Goal: Task Accomplishment & Management: Use online tool/utility

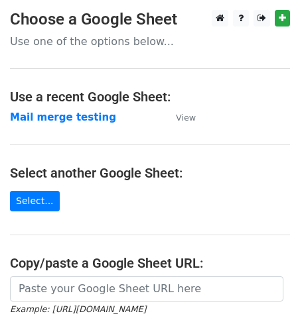
click at [48, 42] on p "Use one of the options below..." at bounding box center [150, 42] width 280 height 14
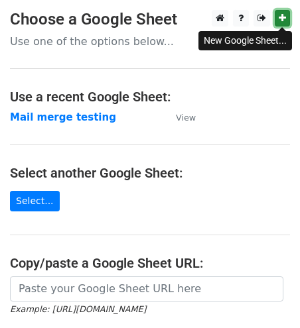
click at [285, 16] on icon at bounding box center [282, 17] width 7 height 9
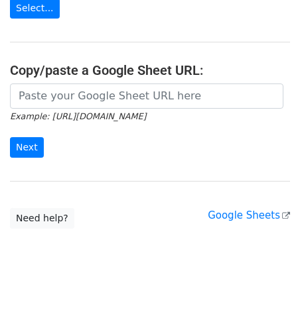
scroll to position [200, 0]
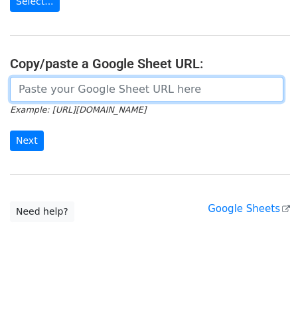
click at [51, 90] on input "url" at bounding box center [146, 89] width 273 height 25
paste input "https://docs.google.com/spreadsheets/d/1QqO75MKvXzzuBQxbxHI1X1egqZbuiT3hfHAmGP2…"
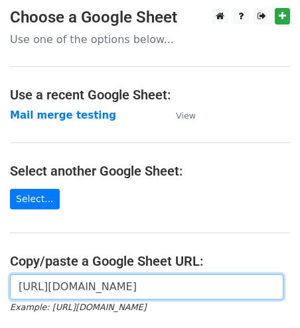
scroll to position [0, 0]
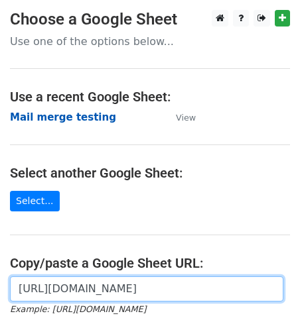
type input "https://docs.google.com/spreadsheets/d/1QqO75MKvXzzuBQxbxHI1X1egqZbuiT3hfHAmGP2…"
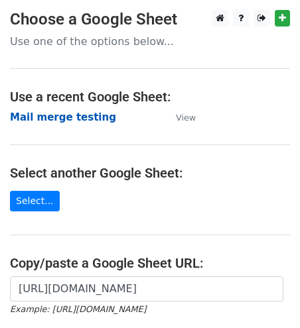
click at [59, 117] on strong "Mail merge testing" at bounding box center [63, 117] width 106 height 12
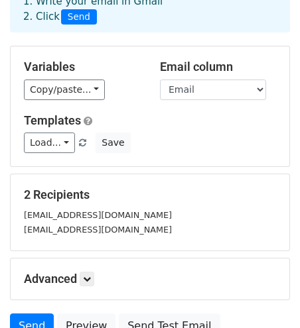
scroll to position [81, 0]
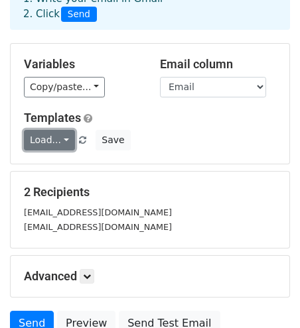
click at [65, 138] on link "Load..." at bounding box center [49, 140] width 51 height 21
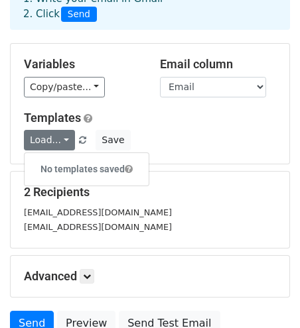
click at [153, 123] on h5 "Templates" at bounding box center [150, 118] width 252 height 15
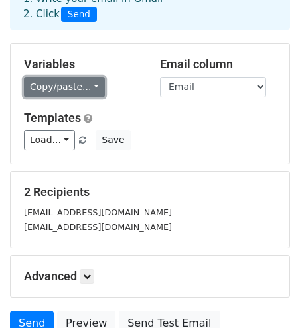
click at [92, 84] on link "Copy/paste..." at bounding box center [64, 87] width 81 height 21
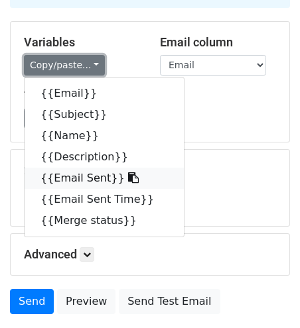
scroll to position [101, 0]
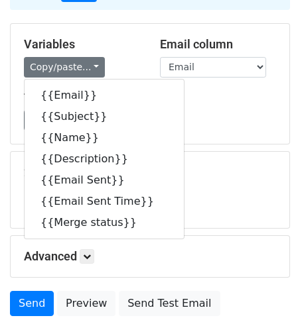
click at [216, 107] on div "Templates Load... No templates saved Save" at bounding box center [150, 111] width 272 height 40
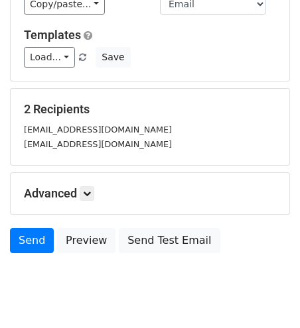
scroll to position [202, 0]
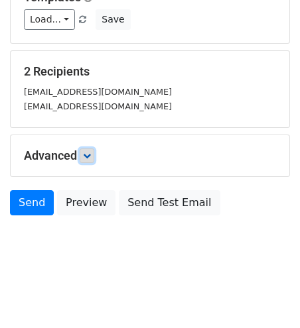
click at [89, 159] on icon at bounding box center [87, 156] width 8 height 8
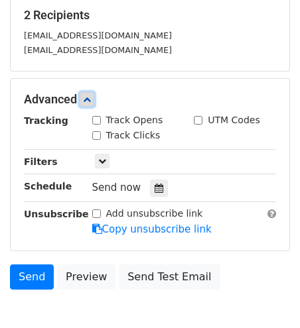
scroll to position [259, 0]
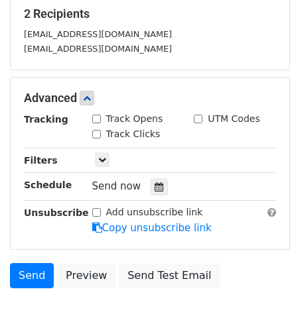
click at [97, 119] on input "Track Opens" at bounding box center [96, 119] width 9 height 9
checkbox input "true"
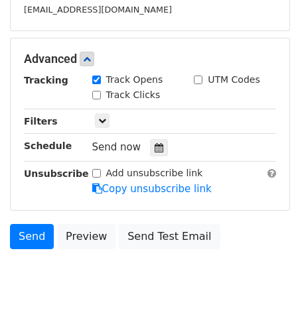
scroll to position [300, 0]
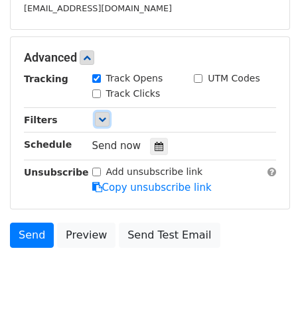
click at [100, 119] on icon at bounding box center [102, 119] width 8 height 8
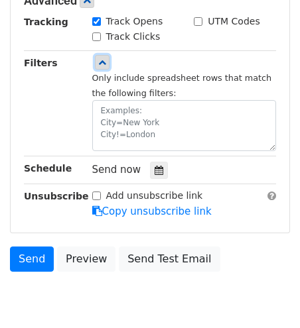
scroll to position [362, 0]
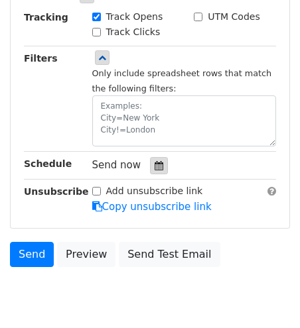
click at [157, 167] on icon at bounding box center [159, 165] width 9 height 9
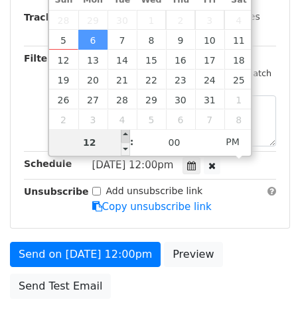
type input "2025-10-06 13:00"
type input "01"
click at [126, 133] on span at bounding box center [125, 135] width 9 height 13
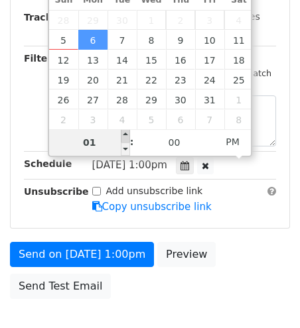
type input "2025-10-06 14:00"
type input "02"
click at [127, 135] on span at bounding box center [125, 135] width 9 height 13
type input "2025-10-06 15:00"
type input "03"
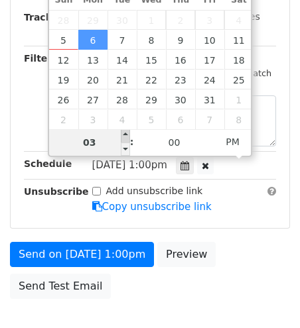
click at [127, 135] on span at bounding box center [125, 135] width 9 height 13
type input "2025-10-06 16:00"
type input "04"
click at [127, 135] on span at bounding box center [125, 135] width 9 height 13
type input "2025-10-06 17:00"
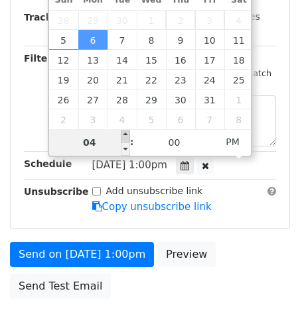
type input "05"
click at [127, 135] on span at bounding box center [125, 135] width 9 height 13
type input "2025-10-06 18:00"
type input "06"
click at [127, 135] on span at bounding box center [125, 135] width 9 height 13
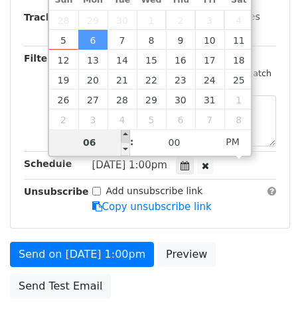
type input "2025-10-06 19:00"
type input "07"
click at [127, 135] on span at bounding box center [125, 135] width 9 height 13
type input "2025-10-06 20:00"
type input "08"
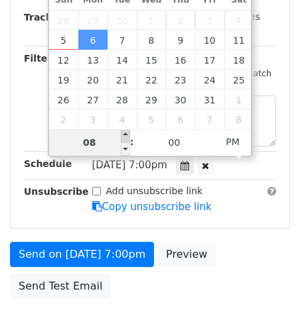
click at [127, 135] on span at bounding box center [125, 135] width 9 height 13
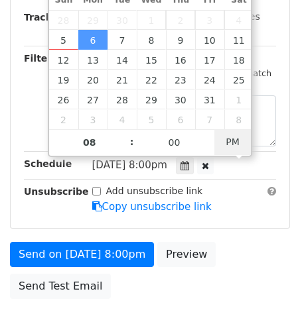
type input "2025-10-06 08:00"
click at [233, 146] on span "AM" at bounding box center [232, 142] width 36 height 27
click at [70, 212] on div "Unsubscribe" at bounding box center [48, 199] width 68 height 31
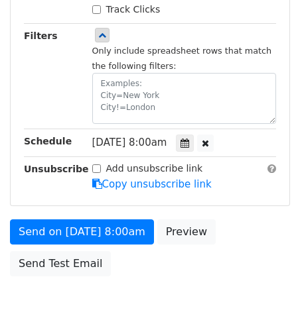
scroll to position [444, 0]
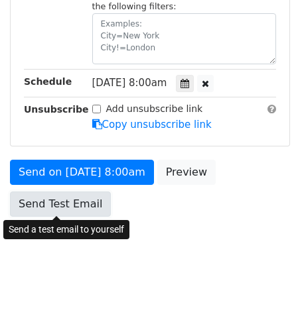
click at [74, 206] on link "Send Test Email" at bounding box center [60, 204] width 101 height 25
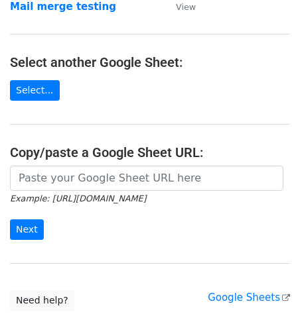
scroll to position [109, 0]
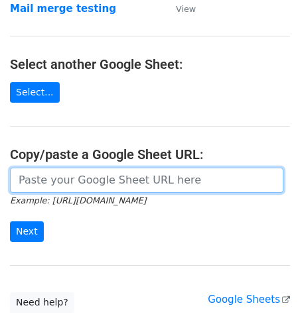
click at [42, 179] on input "url" at bounding box center [146, 180] width 273 height 25
paste input "https://docs.google.com/spreadsheets/d/1QqO75MKvXzzuBQxbxHI1X1egqZbuiT3hfHAmGP2…"
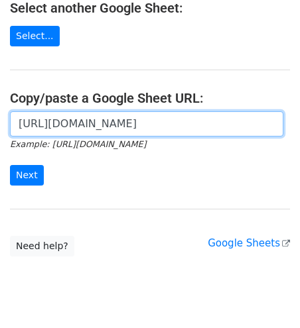
scroll to position [200, 0]
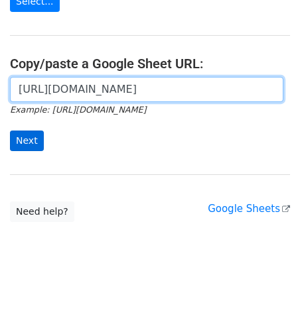
type input "https://docs.google.com/spreadsheets/d/1QqO75MKvXzzuBQxbxHI1X1egqZbuiT3hfHAmGP2…"
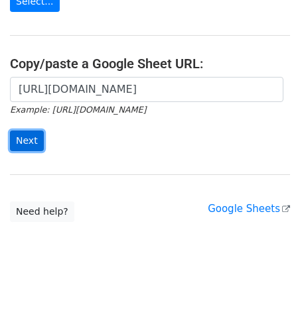
click at [25, 141] on input "Next" at bounding box center [27, 141] width 34 height 21
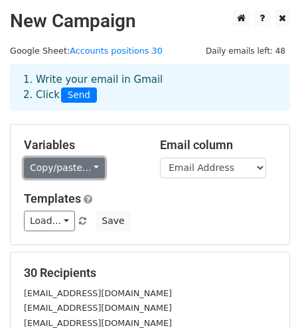
click at [92, 165] on link "Copy/paste..." at bounding box center [64, 168] width 81 height 21
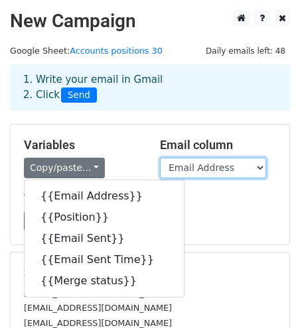
click at [208, 169] on select "Email Address Position Email Sent Email Sent Time Merge status" at bounding box center [213, 168] width 106 height 21
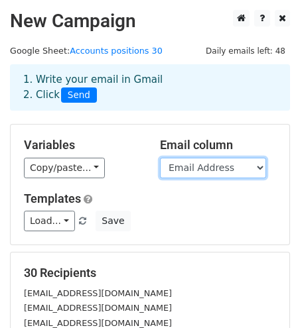
click at [160, 158] on select "Email Address Position Email Sent Email Sent Time Merge status" at bounding box center [213, 168] width 106 height 21
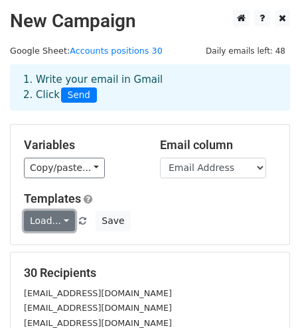
click at [64, 223] on link "Load..." at bounding box center [49, 221] width 51 height 21
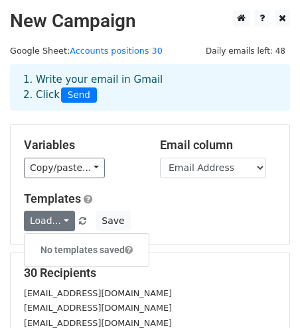
click at [162, 202] on h5 "Templates" at bounding box center [150, 199] width 252 height 15
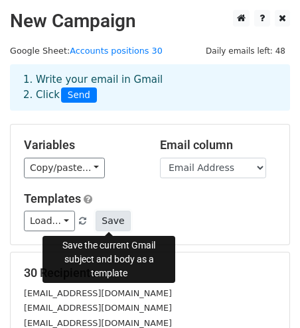
click at [109, 226] on button "Save" at bounding box center [113, 221] width 35 height 21
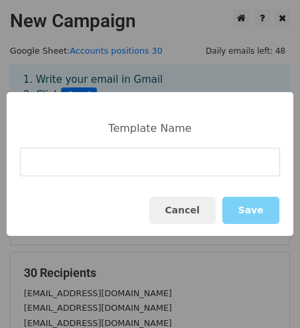
click at [99, 158] on input at bounding box center [150, 162] width 260 height 29
type input "Application For Accounts"
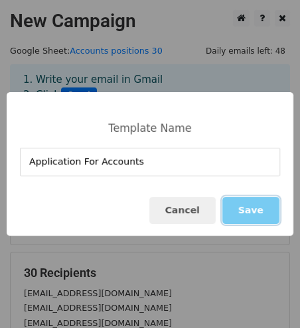
click at [248, 212] on button "Save" at bounding box center [250, 210] width 57 height 27
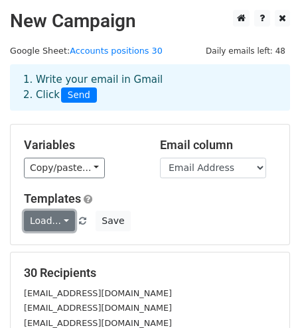
click at [66, 218] on link "Load..." at bounding box center [49, 221] width 51 height 21
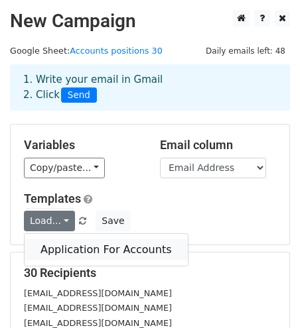
click at [74, 248] on link "Application For Accounts" at bounding box center [106, 250] width 163 height 21
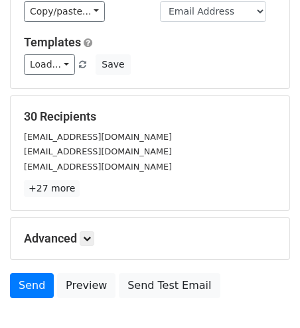
scroll to position [161, 0]
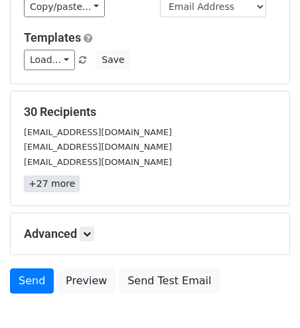
click at [56, 188] on link "+27 more" at bounding box center [52, 184] width 56 height 17
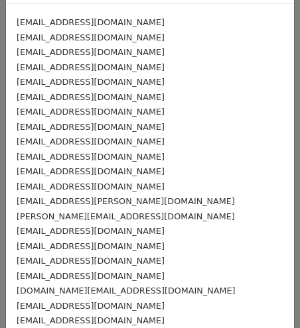
scroll to position [0, 0]
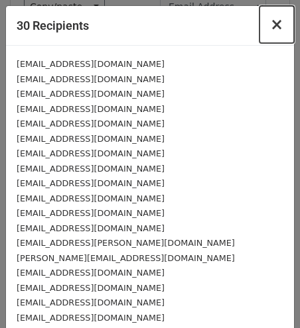
click at [275, 25] on span "×" at bounding box center [276, 24] width 13 height 19
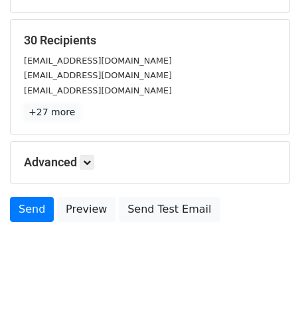
scroll to position [234, 0]
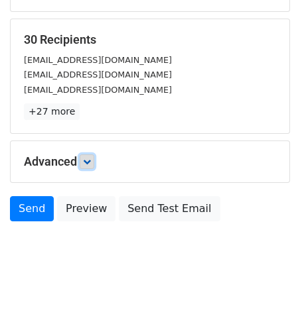
click at [86, 158] on icon at bounding box center [87, 162] width 8 height 8
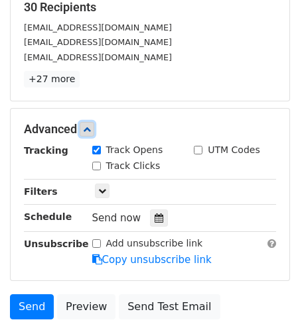
scroll to position [269, 0]
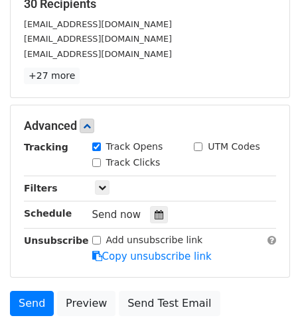
click at [96, 161] on input "Track Clicks" at bounding box center [96, 163] width 9 height 9
checkbox input "true"
click at [103, 189] on icon at bounding box center [102, 188] width 8 height 8
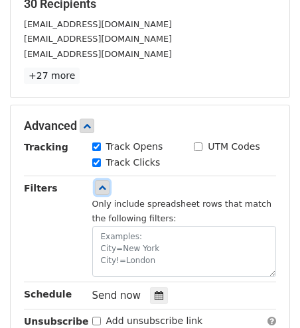
click at [102, 189] on icon at bounding box center [102, 188] width 8 height 8
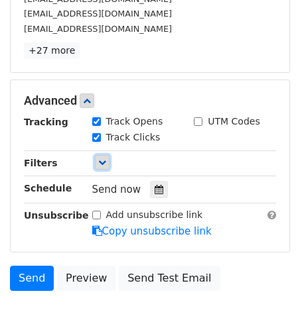
scroll to position [299, 0]
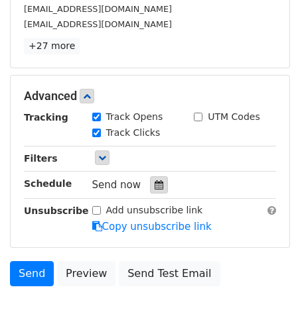
click at [155, 188] on icon at bounding box center [159, 185] width 9 height 9
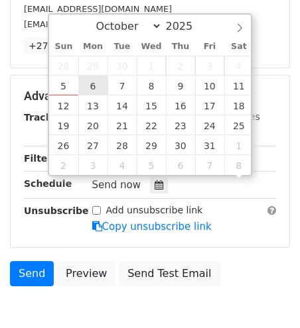
scroll to position [1, 0]
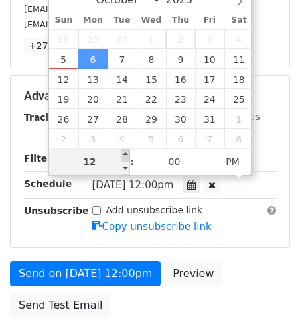
type input "2025-10-06 13:00"
type input "01"
click at [126, 157] on span at bounding box center [125, 155] width 9 height 13
type input "2025-10-06 14:00"
type input "02"
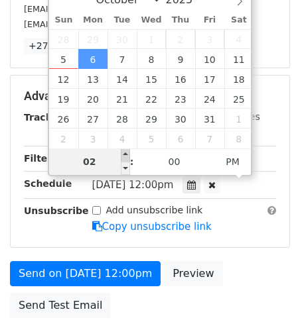
click at [126, 157] on span at bounding box center [125, 155] width 9 height 13
type input "2025-10-06 15:00"
type input "03"
click at [126, 157] on span at bounding box center [125, 155] width 9 height 13
type input "2025-10-06 16:00"
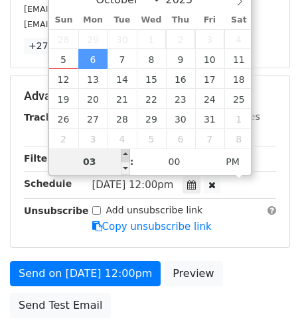
type input "04"
click at [126, 157] on span at bounding box center [125, 155] width 9 height 13
type input "2025-10-06 17:00"
type input "05"
click at [126, 157] on span at bounding box center [125, 155] width 9 height 13
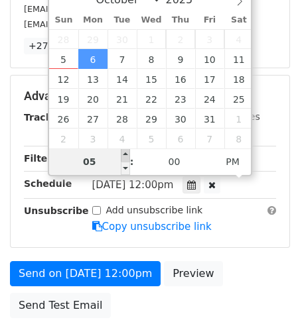
type input "2025-10-06 18:00"
type input "06"
click at [126, 157] on span at bounding box center [125, 155] width 9 height 13
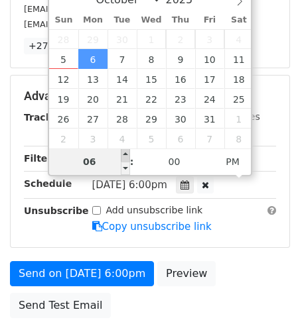
type input "2025-10-06 19:00"
type input "07"
click at [126, 157] on span at bounding box center [125, 155] width 9 height 13
type input "2025-10-06 20:00"
type input "08"
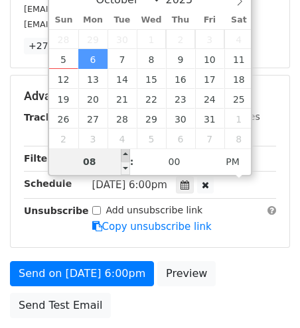
click at [126, 157] on span at bounding box center [125, 155] width 9 height 13
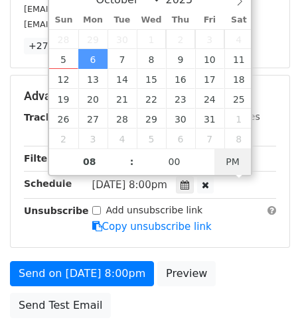
type input "2025-10-06 08:00"
click at [227, 164] on span "PM" at bounding box center [232, 162] width 36 height 27
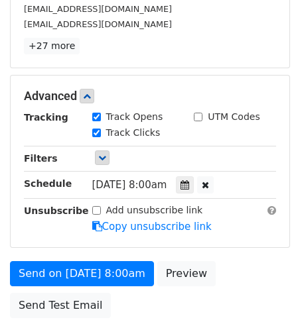
click at [40, 237] on div "Advanced Tracking Track Opens UTM Codes Track Clicks Filters Only include sprea…" at bounding box center [150, 162] width 279 height 172
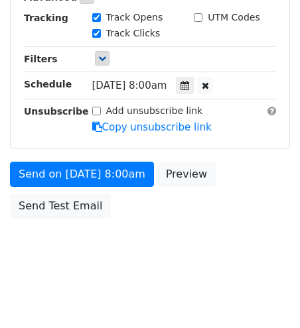
scroll to position [401, 0]
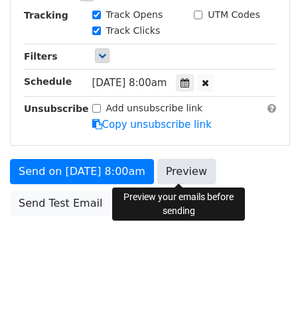
click at [181, 172] on link "Preview" at bounding box center [186, 171] width 58 height 25
click at [183, 171] on link "Preview" at bounding box center [186, 171] width 58 height 25
click at [167, 170] on link "Preview" at bounding box center [186, 171] width 58 height 25
click at [175, 173] on link "Preview" at bounding box center [186, 171] width 58 height 25
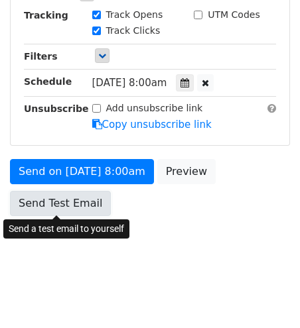
click at [58, 201] on link "Send Test Email" at bounding box center [60, 203] width 101 height 25
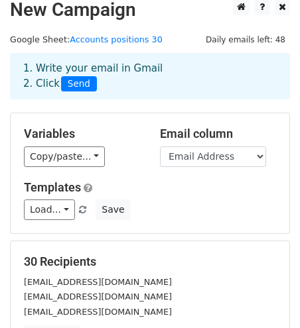
scroll to position [0, 0]
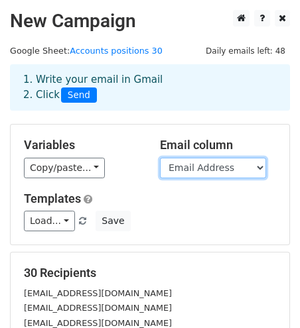
click at [194, 167] on select "Email Address Position Email Sent Email Sent Time Merge status" at bounding box center [213, 168] width 106 height 21
click at [160, 158] on select "Email Address Position Email Sent Email Sent Time Merge status" at bounding box center [213, 168] width 106 height 21
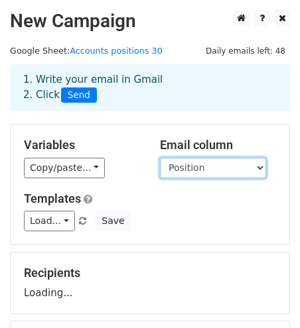
click at [179, 171] on select "Email Address Position Email Sent Email Sent Time Merge status" at bounding box center [213, 168] width 106 height 21
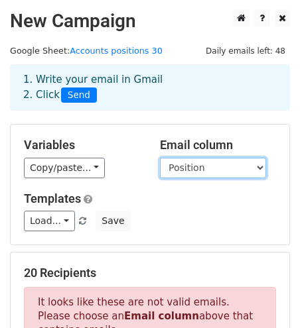
click at [160, 158] on select "Email Address Position Email Sent Email Sent Time Merge status" at bounding box center [213, 168] width 106 height 21
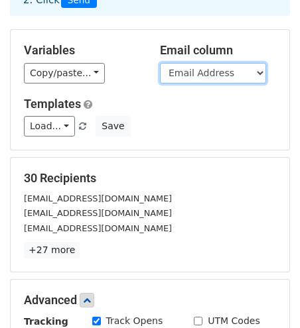
scroll to position [88, 0]
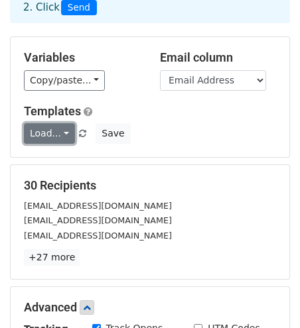
click at [66, 130] on link "Load..." at bounding box center [49, 133] width 51 height 21
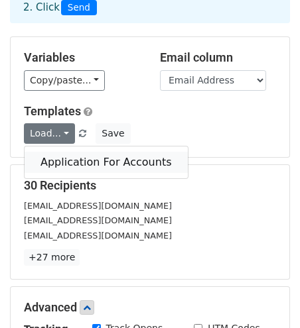
click at [73, 157] on link "Application For Accounts" at bounding box center [106, 162] width 163 height 21
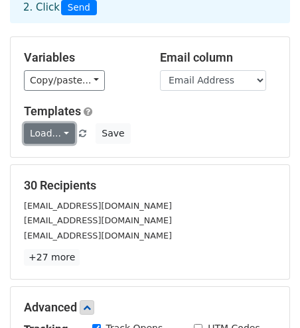
click at [66, 133] on link "Load..." at bounding box center [49, 133] width 51 height 21
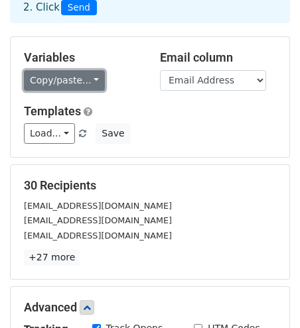
click at [92, 80] on link "Copy/paste..." at bounding box center [64, 80] width 81 height 21
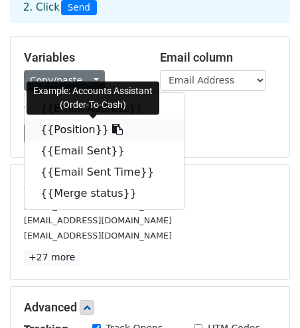
click at [70, 131] on link "{{Position}}" at bounding box center [104, 129] width 159 height 21
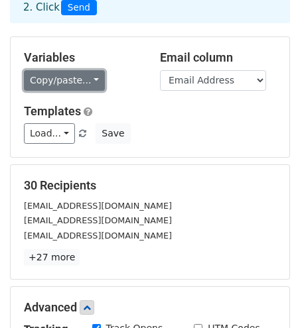
click at [90, 81] on link "Copy/paste..." at bounding box center [64, 80] width 81 height 21
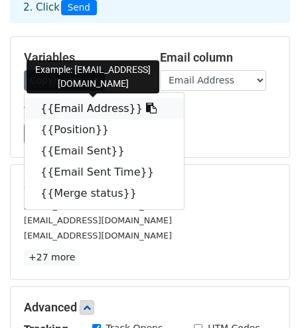
click at [92, 105] on link "{{Email Address}}" at bounding box center [104, 108] width 159 height 21
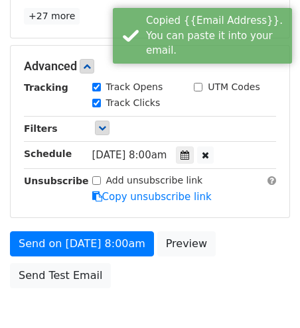
scroll to position [401, 0]
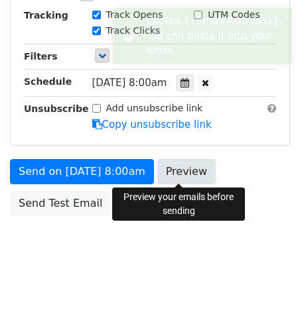
click at [178, 172] on link "Preview" at bounding box center [186, 171] width 58 height 25
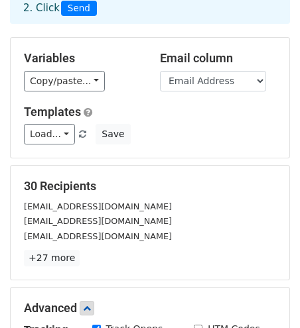
scroll to position [84, 0]
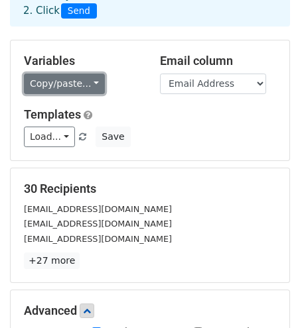
click at [92, 83] on link "Copy/paste..." at bounding box center [64, 84] width 81 height 21
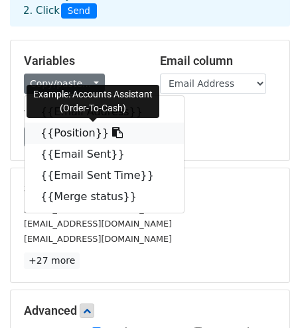
click at [86, 131] on link "{{Position}}" at bounding box center [104, 133] width 159 height 21
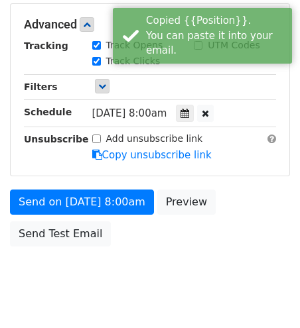
scroll to position [374, 0]
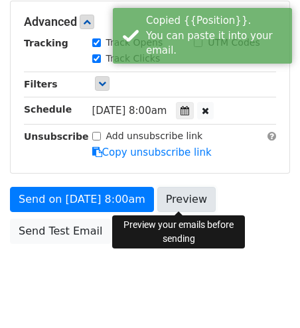
click at [181, 201] on link "Preview" at bounding box center [186, 199] width 58 height 25
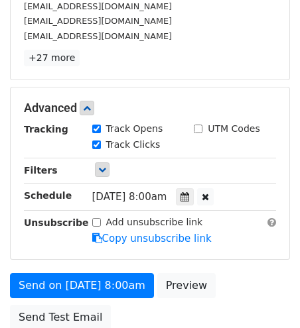
scroll to position [285, 0]
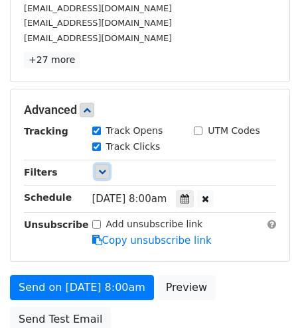
click at [102, 168] on icon at bounding box center [102, 172] width 8 height 8
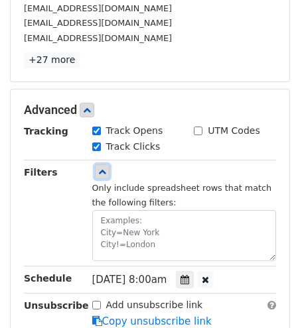
click at [102, 169] on icon at bounding box center [102, 172] width 8 height 8
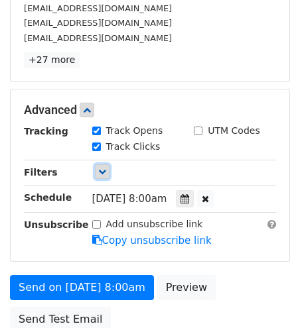
click at [102, 169] on icon at bounding box center [102, 172] width 8 height 8
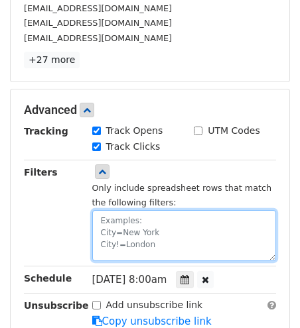
click at [107, 229] on textarea at bounding box center [184, 235] width 184 height 51
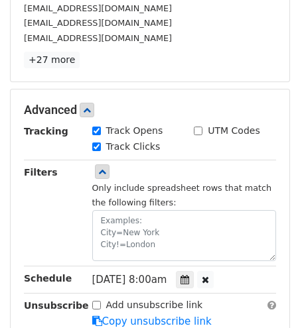
click at [81, 212] on div "Filters" at bounding box center [48, 213] width 68 height 96
click at [102, 169] on icon at bounding box center [102, 172] width 8 height 8
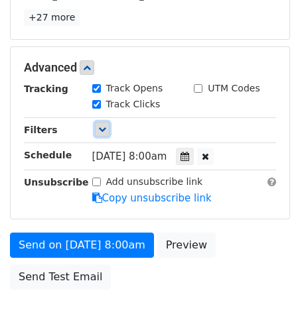
scroll to position [329, 0]
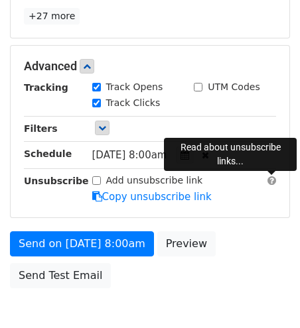
click at [269, 181] on span at bounding box center [271, 181] width 9 height 10
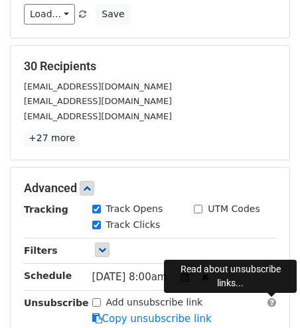
scroll to position [193, 0]
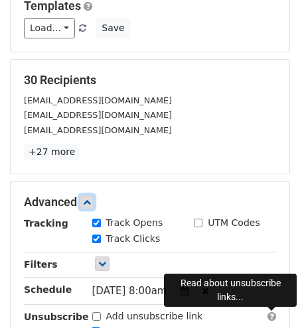
click at [88, 200] on icon at bounding box center [87, 202] width 8 height 8
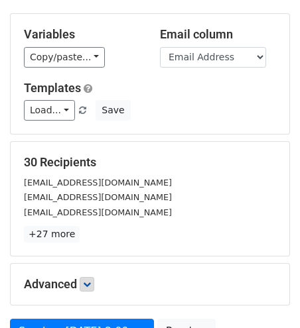
scroll to position [271, 0]
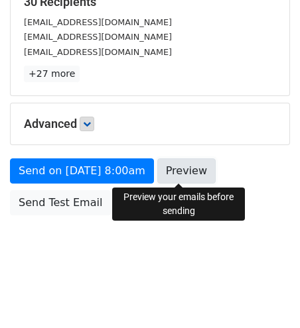
click at [165, 177] on link "Preview" at bounding box center [186, 171] width 58 height 25
click at [174, 171] on link "Preview" at bounding box center [186, 171] width 58 height 25
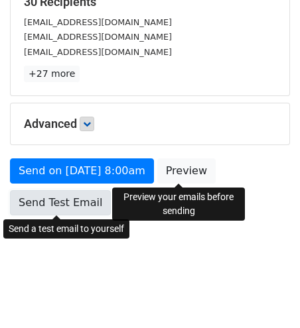
click at [50, 204] on link "Send Test Email" at bounding box center [60, 202] width 101 height 25
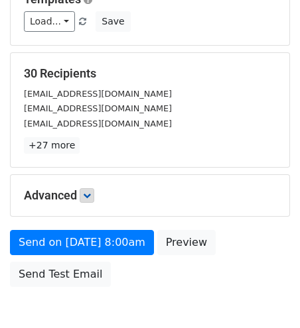
scroll to position [261, 0]
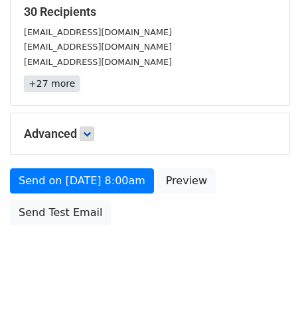
click at [61, 86] on link "+27 more" at bounding box center [52, 84] width 56 height 17
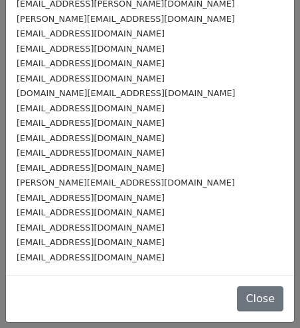
scroll to position [0, 0]
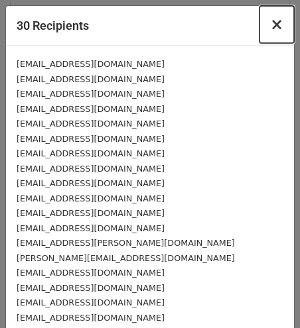
click at [275, 24] on span "×" at bounding box center [276, 24] width 13 height 19
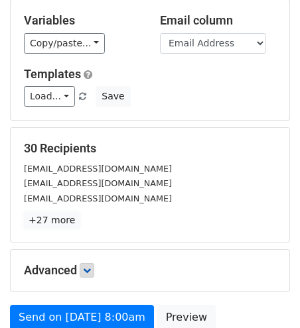
scroll to position [119, 0]
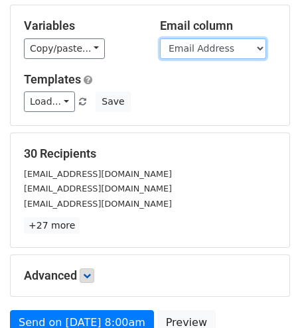
click at [206, 46] on select "Email Address Position Email Sent Email Sent Time Merge status" at bounding box center [213, 48] width 106 height 21
click at [160, 38] on select "Email Address Position Email Sent Email Sent Time Merge status" at bounding box center [213, 48] width 106 height 21
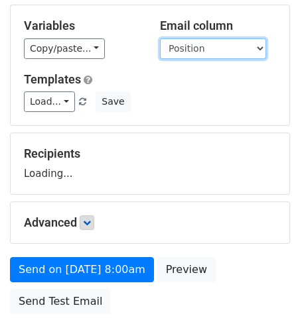
click at [190, 50] on select "Email Address Position Email Sent Email Sent Time Merge status" at bounding box center [213, 48] width 106 height 21
click at [160, 38] on select "Email Address Position Email Sent Email Sent Time Merge status" at bounding box center [213, 48] width 106 height 21
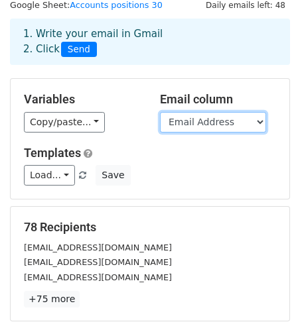
scroll to position [36, 0]
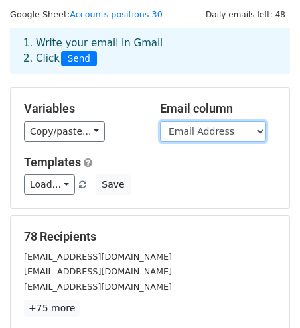
click at [263, 131] on select "Email Address Position Email Sent Email Sent Time Merge status" at bounding box center [213, 131] width 106 height 21
click at [160, 121] on select "Email Address Position Email Sent Email Sent Time Merge status" at bounding box center [213, 131] width 106 height 21
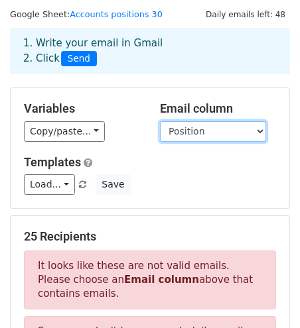
click at [257, 135] on select "Email Address Position Email Sent Email Sent Time Merge status" at bounding box center [213, 131] width 106 height 21
select select "Email Address"
click at [160, 121] on select "Email Address Position Email Sent Email Sent Time Merge status" at bounding box center [213, 131] width 106 height 21
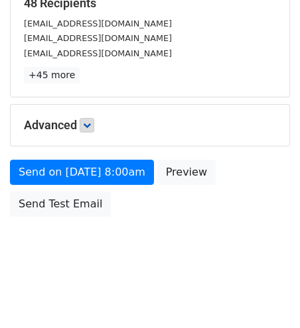
scroll to position [271, 0]
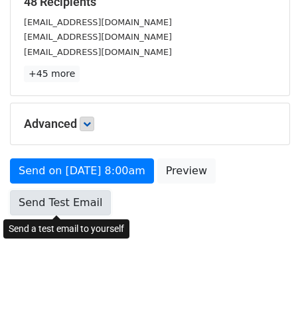
click at [87, 204] on link "Send Test Email" at bounding box center [60, 202] width 101 height 25
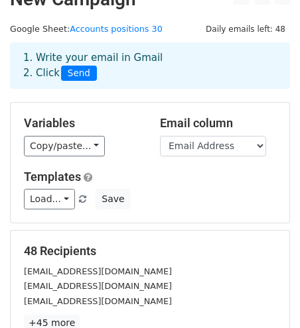
scroll to position [0, 0]
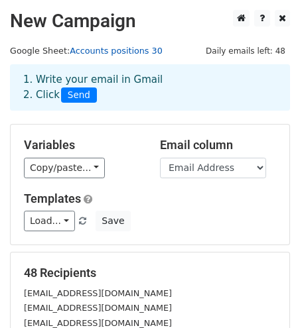
click at [132, 52] on link "Accounts positions 30" at bounding box center [116, 51] width 93 height 10
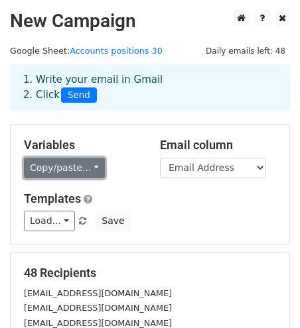
click at [90, 165] on link "Copy/paste..." at bounding box center [64, 168] width 81 height 21
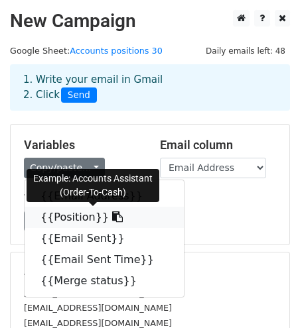
click at [80, 216] on link "{{Position}}" at bounding box center [104, 217] width 159 height 21
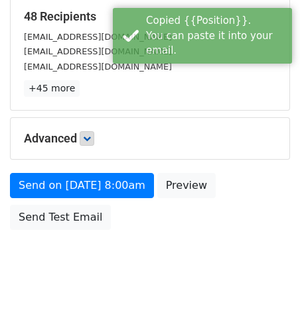
scroll to position [271, 0]
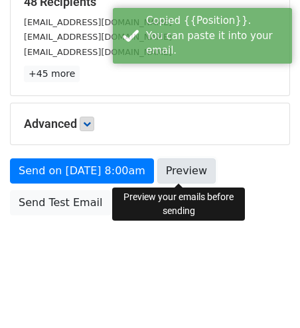
click at [181, 175] on link "Preview" at bounding box center [186, 171] width 58 height 25
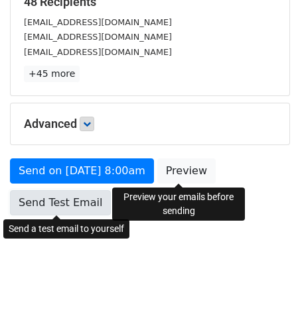
click at [58, 204] on link "Send Test Email" at bounding box center [60, 202] width 101 height 25
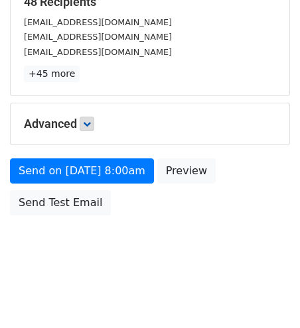
click at [38, 310] on html "New Campaign Daily emails left: 48 Google Sheet: Accounts positions 30 1. Write…" at bounding box center [150, 29] width 300 height 600
click at [35, 309] on html "New Campaign Daily emails left: 48 Google Sheet: Accounts positions 30 1. Write…" at bounding box center [150, 29] width 300 height 600
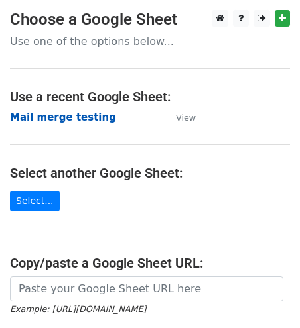
click at [57, 119] on strong "Mail merge testing" at bounding box center [63, 117] width 106 height 12
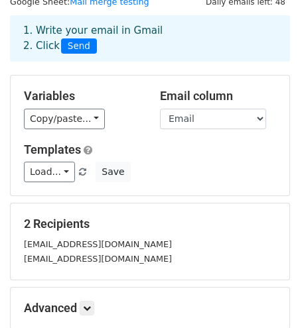
scroll to position [21, 0]
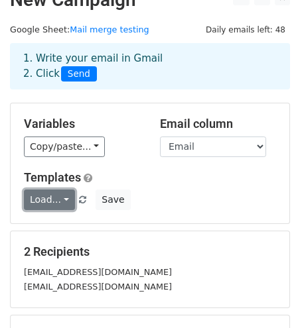
click at [68, 196] on link "Load..." at bounding box center [49, 200] width 51 height 21
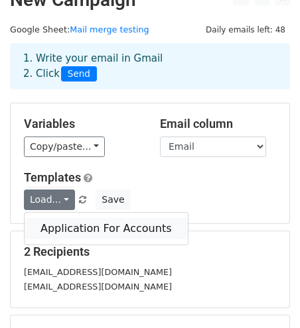
click at [72, 229] on link "Application For Accounts" at bounding box center [106, 228] width 163 height 21
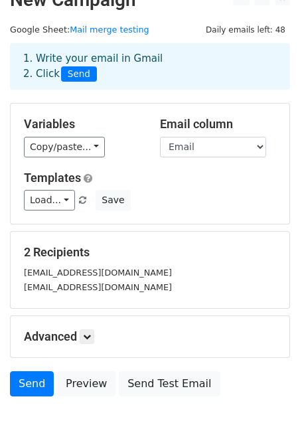
scroll to position [107, 0]
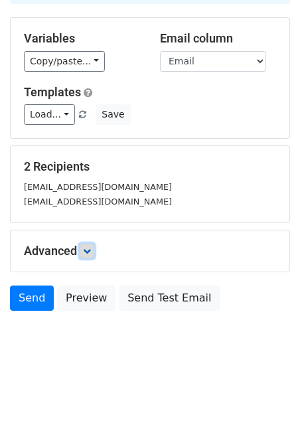
click at [87, 247] on icon at bounding box center [87, 251] width 8 height 8
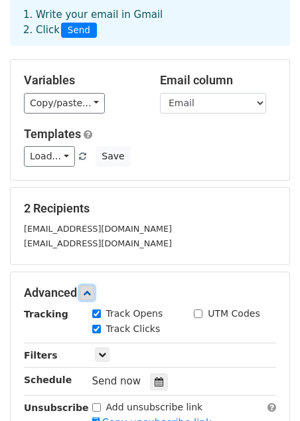
scroll to position [67, 0]
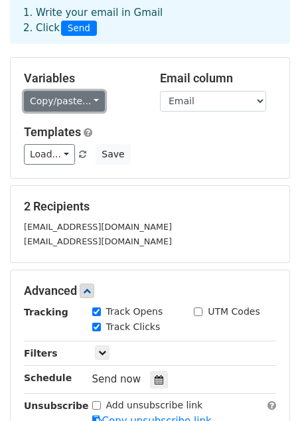
click at [88, 101] on link "Copy/paste..." at bounding box center [64, 101] width 81 height 21
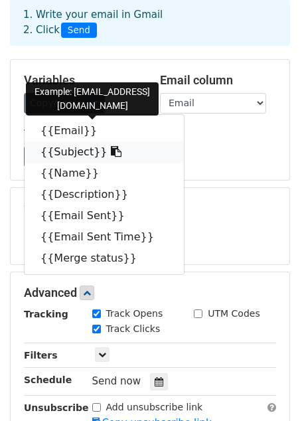
scroll to position [64, 0]
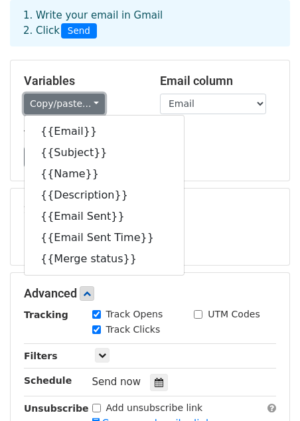
click at [92, 103] on link "Copy/paste..." at bounding box center [64, 104] width 81 height 21
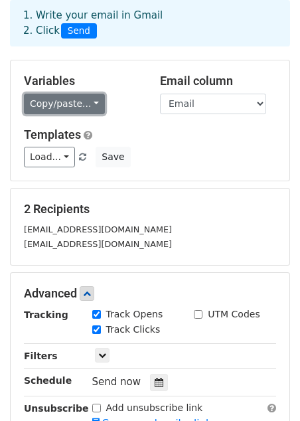
click at [92, 103] on link "Copy/paste..." at bounding box center [64, 104] width 81 height 21
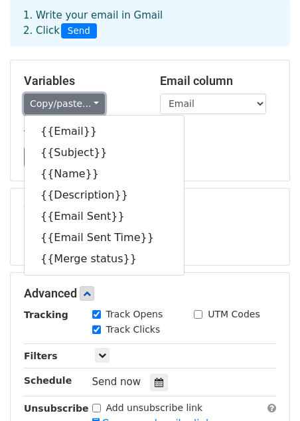
click at [92, 103] on link "Copy/paste..." at bounding box center [64, 104] width 81 height 21
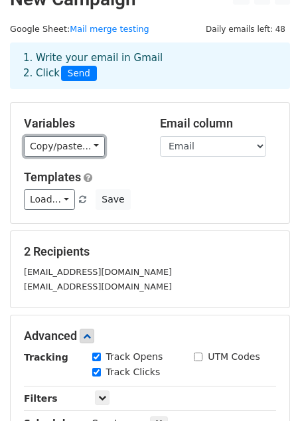
scroll to position [0, 0]
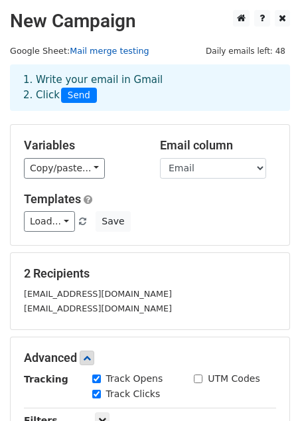
click at [100, 53] on link "Mail merge testing" at bounding box center [109, 51] width 79 height 10
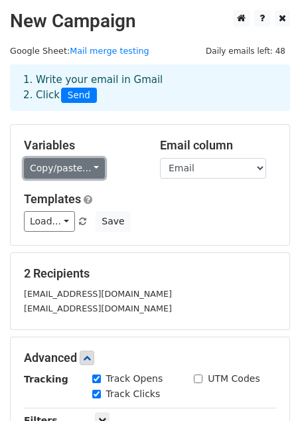
click at [90, 167] on link "Copy/paste..." at bounding box center [64, 168] width 81 height 21
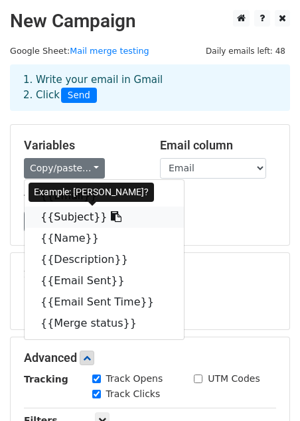
click at [54, 217] on link "{{Subject}}" at bounding box center [104, 216] width 159 height 21
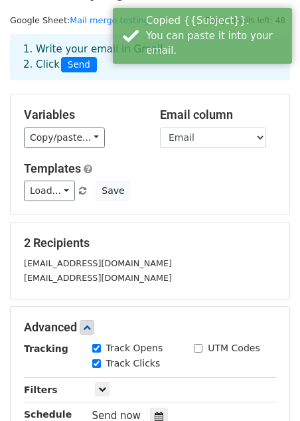
scroll to position [35, 0]
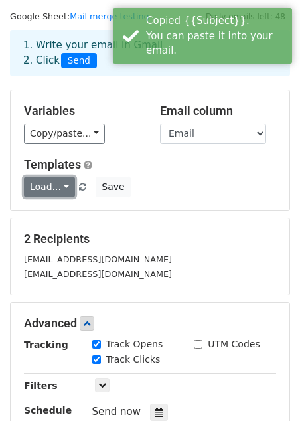
click at [64, 180] on link "Load..." at bounding box center [49, 187] width 51 height 21
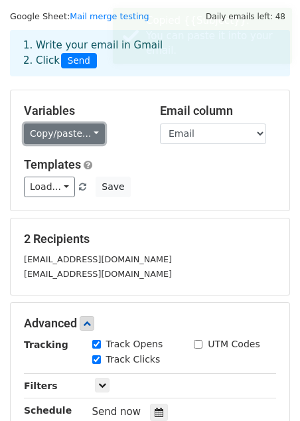
click at [92, 129] on link "Copy/paste..." at bounding box center [64, 133] width 81 height 21
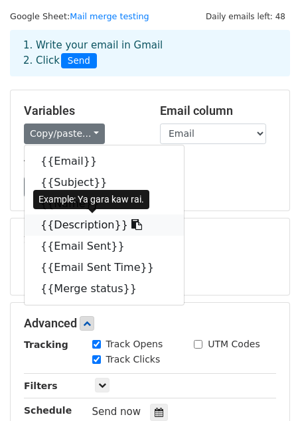
click at [71, 225] on link "{{Description}}" at bounding box center [104, 224] width 159 height 21
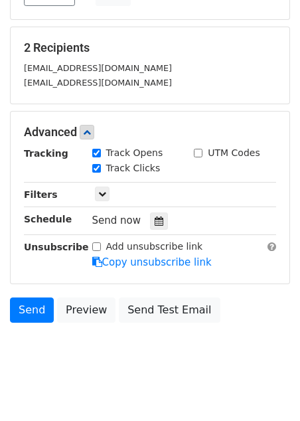
scroll to position [236, 0]
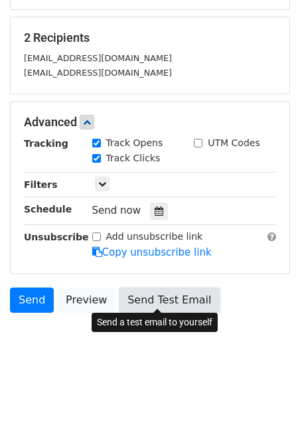
click at [153, 295] on link "Send Test Email" at bounding box center [169, 299] width 101 height 25
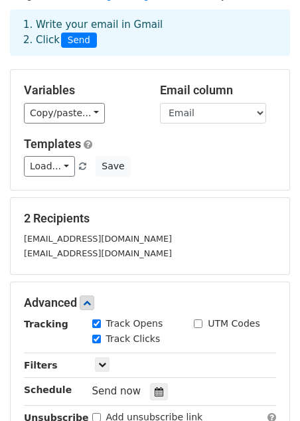
scroll to position [0, 0]
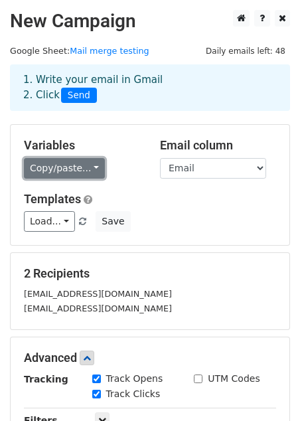
click at [92, 166] on link "Copy/paste..." at bounding box center [64, 168] width 81 height 21
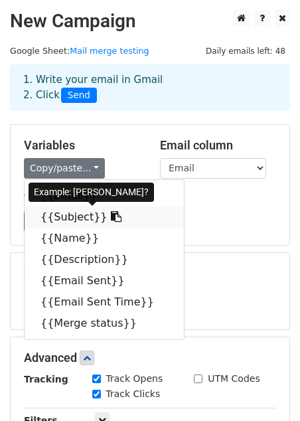
click at [74, 219] on link "{{Subject}}" at bounding box center [104, 216] width 159 height 21
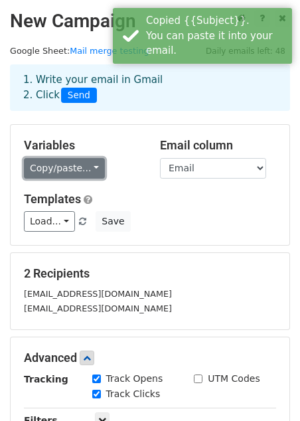
click at [89, 170] on link "Copy/paste..." at bounding box center [64, 168] width 81 height 21
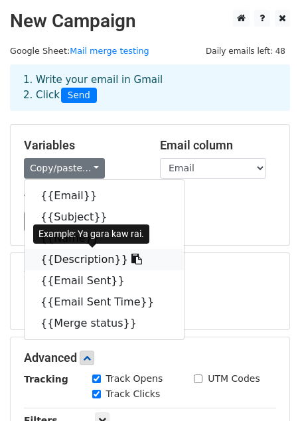
click at [131, 261] on icon at bounding box center [136, 259] width 11 height 11
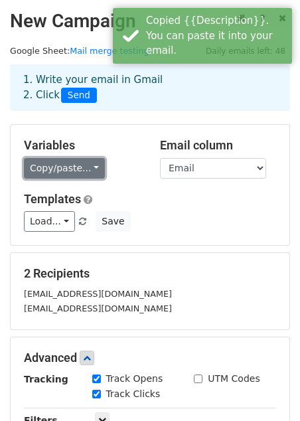
click at [92, 167] on link "Copy/paste..." at bounding box center [64, 168] width 81 height 21
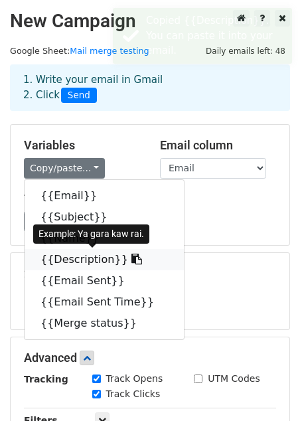
click at [84, 259] on link "{{Description}}" at bounding box center [104, 259] width 159 height 21
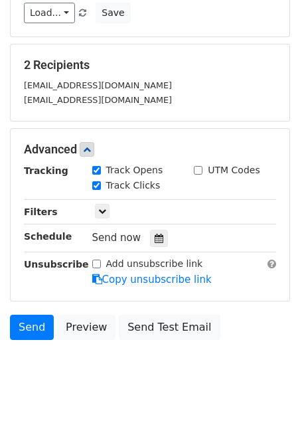
scroll to position [236, 0]
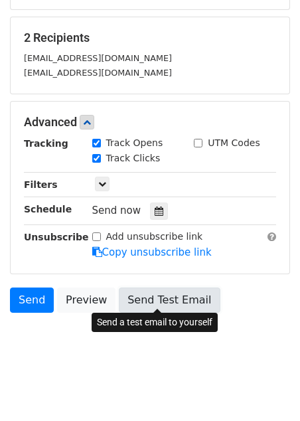
click at [135, 296] on link "Send Test Email" at bounding box center [169, 299] width 101 height 25
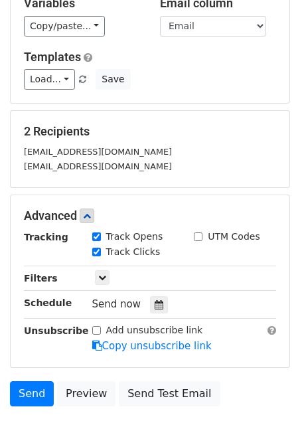
scroll to position [0, 0]
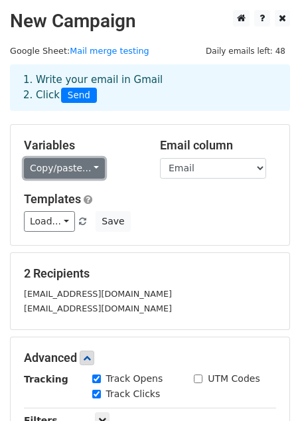
click at [90, 171] on link "Copy/paste..." at bounding box center [64, 168] width 81 height 21
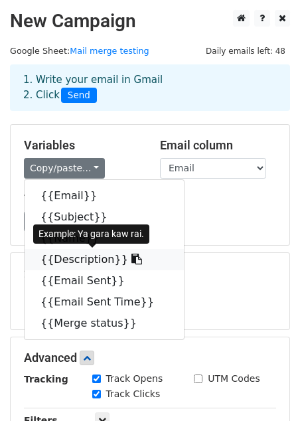
click at [82, 256] on link "{{Description}}" at bounding box center [104, 259] width 159 height 21
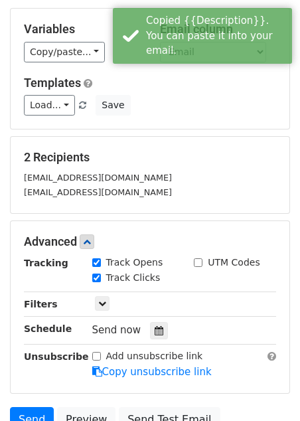
scroll to position [236, 0]
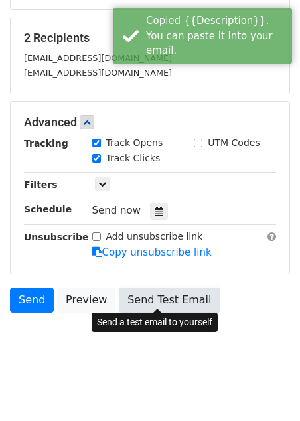
click at [142, 297] on link "Send Test Email" at bounding box center [169, 299] width 101 height 25
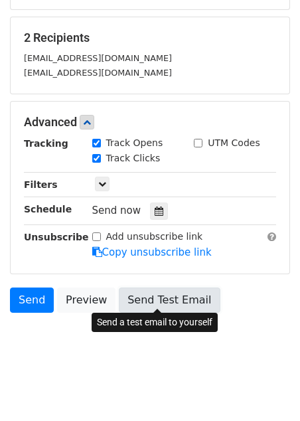
click at [153, 295] on link "Send Test Email" at bounding box center [169, 299] width 101 height 25
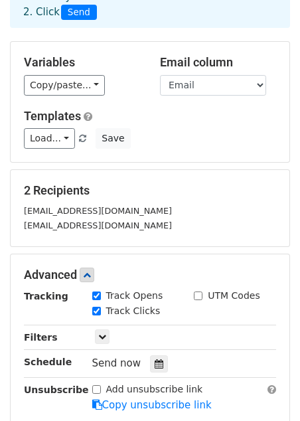
scroll to position [0, 0]
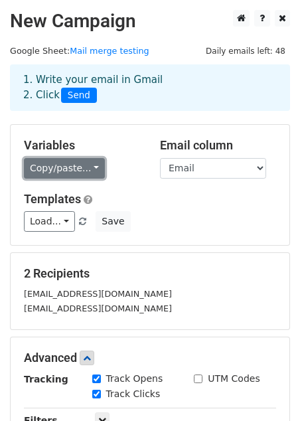
click at [92, 167] on link "Copy/paste..." at bounding box center [64, 168] width 81 height 21
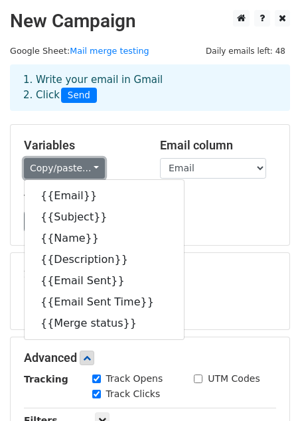
click at [92, 167] on link "Copy/paste..." at bounding box center [64, 168] width 81 height 21
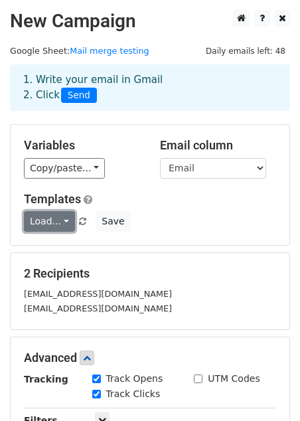
click at [64, 222] on link "Load..." at bounding box center [49, 221] width 51 height 21
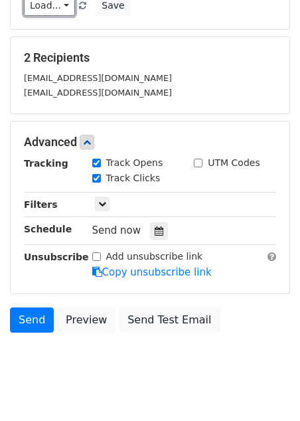
scroll to position [236, 0]
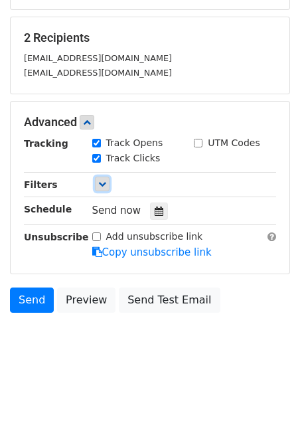
click at [102, 182] on icon at bounding box center [102, 184] width 8 height 8
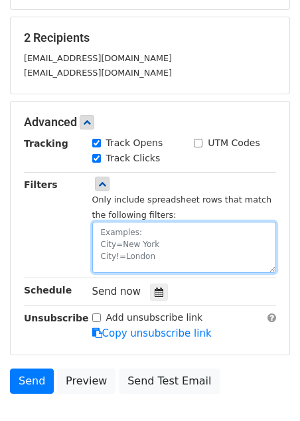
click at [100, 229] on textarea at bounding box center [184, 247] width 184 height 51
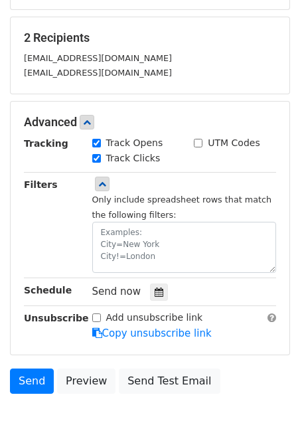
click at [186, 158] on div "Track Clicks" at bounding box center [184, 159] width 204 height 16
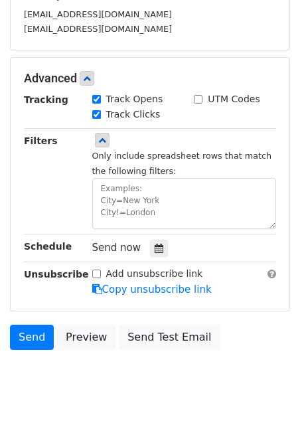
scroll to position [317, 0]
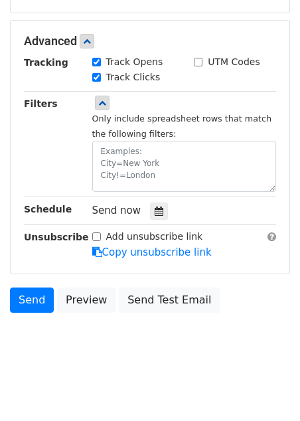
click at [98, 233] on input "Add unsubscribe link" at bounding box center [96, 236] width 9 height 9
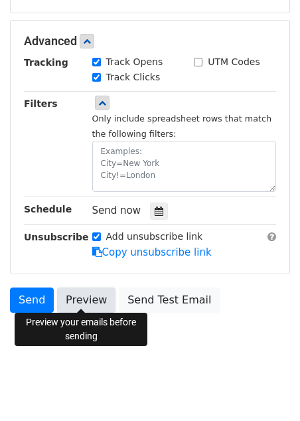
click at [80, 291] on link "Preview" at bounding box center [86, 299] width 58 height 25
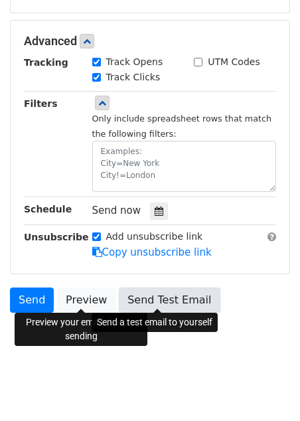
click at [153, 293] on link "Send Test Email" at bounding box center [169, 299] width 101 height 25
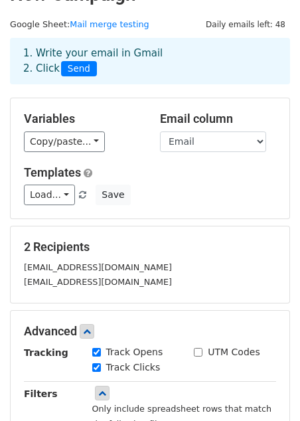
scroll to position [0, 0]
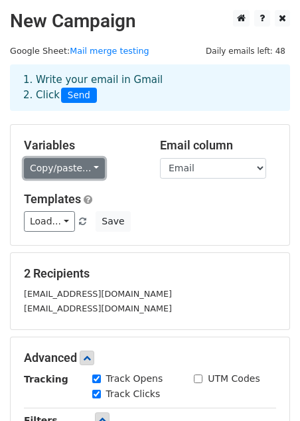
click at [90, 166] on link "Copy/paste..." at bounding box center [64, 168] width 81 height 21
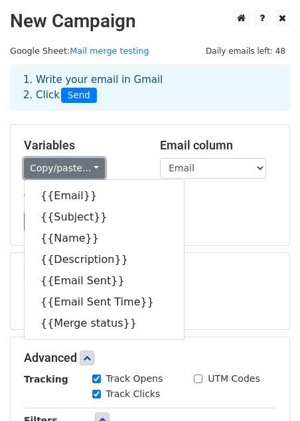
click at [90, 166] on link "Copy/paste..." at bounding box center [64, 168] width 81 height 21
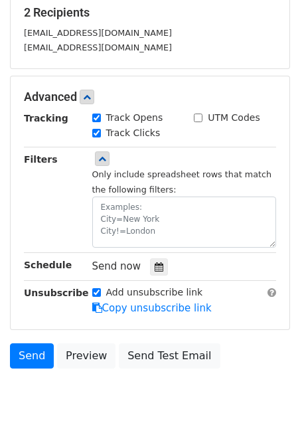
scroll to position [317, 0]
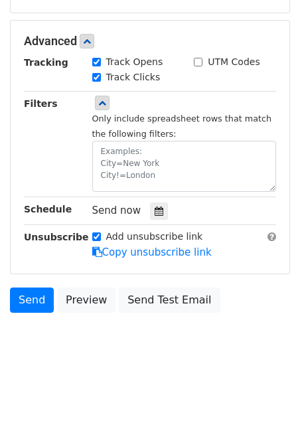
click at [94, 233] on input "Add unsubscribe link" at bounding box center [96, 236] width 9 height 9
checkbox input "false"
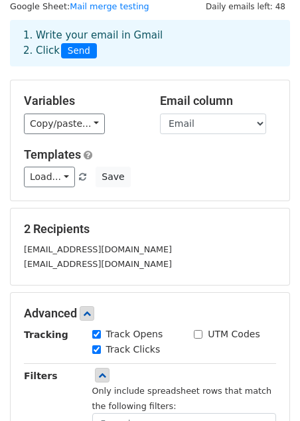
scroll to position [0, 0]
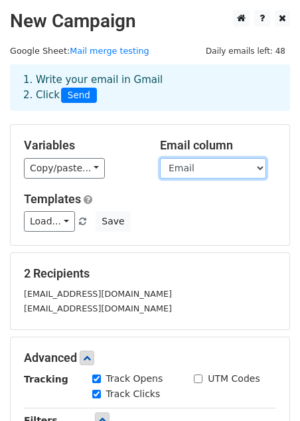
click at [206, 170] on select "Email Subject Name Description Email Sent Email Sent Time Merge status" at bounding box center [213, 168] width 106 height 21
click at [160, 158] on select "Email Subject Name Description Email Sent Email Sent Time Merge status" at bounding box center [213, 168] width 106 height 21
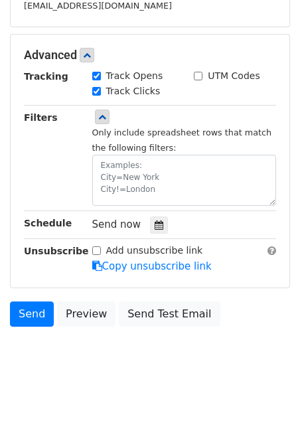
scroll to position [317, 0]
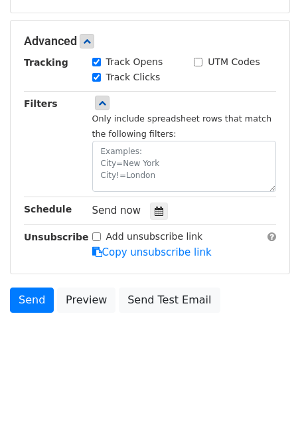
click at [194, 61] on input "UTM Codes" at bounding box center [198, 62] width 9 height 9
checkbox input "true"
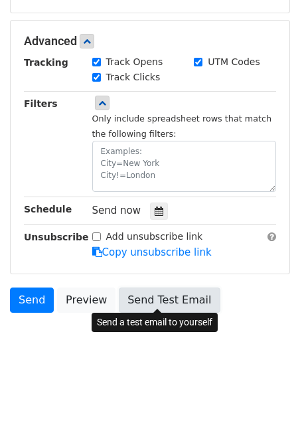
click at [169, 291] on link "Send Test Email" at bounding box center [169, 299] width 101 height 25
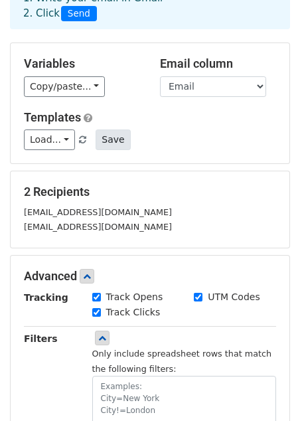
scroll to position [0, 0]
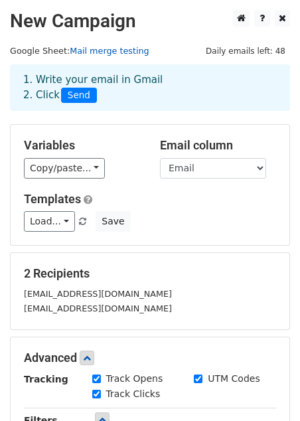
click at [85, 52] on link "Mail merge testing" at bounding box center [109, 51] width 79 height 10
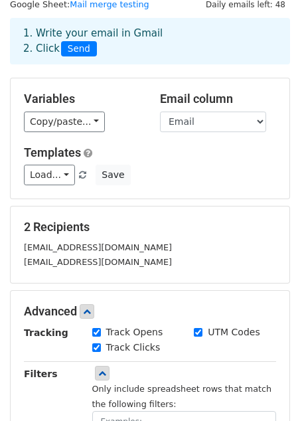
scroll to position [48, 0]
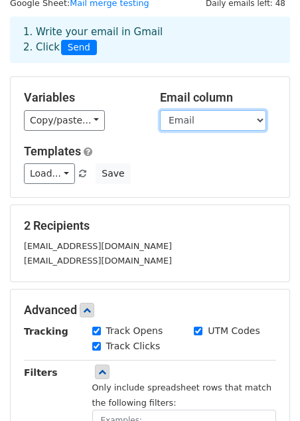
click at [221, 123] on select "Email Subject Name Description Email Sent Email Sent Time Merge status" at bounding box center [213, 120] width 106 height 21
click at [160, 110] on select "Email Subject Name Description Email Sent Email Sent Time Merge status" at bounding box center [213, 120] width 106 height 21
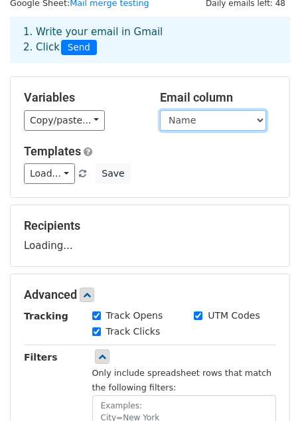
click at [197, 121] on select "Email Subject Name Description Email Sent Email Sent Time Merge status" at bounding box center [213, 120] width 106 height 21
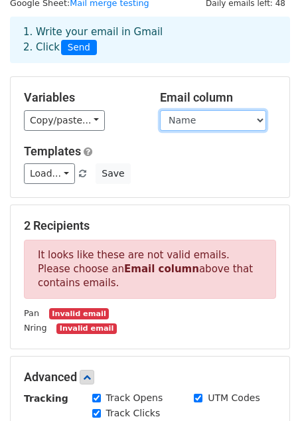
select select "Email"
click at [160, 110] on select "Email Subject Name Description Email Sent Email Sent Time Merge status" at bounding box center [213, 120] width 106 height 21
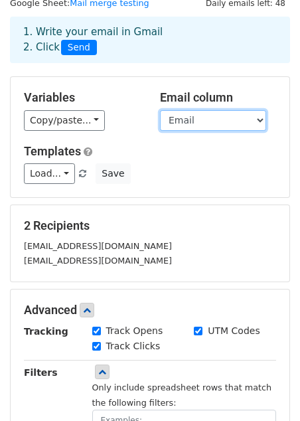
scroll to position [317, 0]
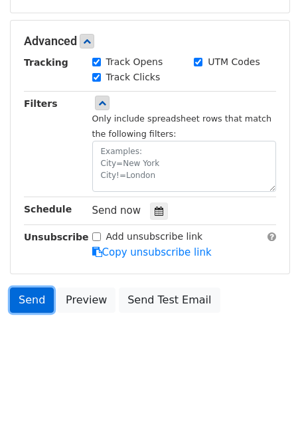
click at [30, 293] on link "Send" at bounding box center [32, 299] width 44 height 25
